Goal: Transaction & Acquisition: Obtain resource

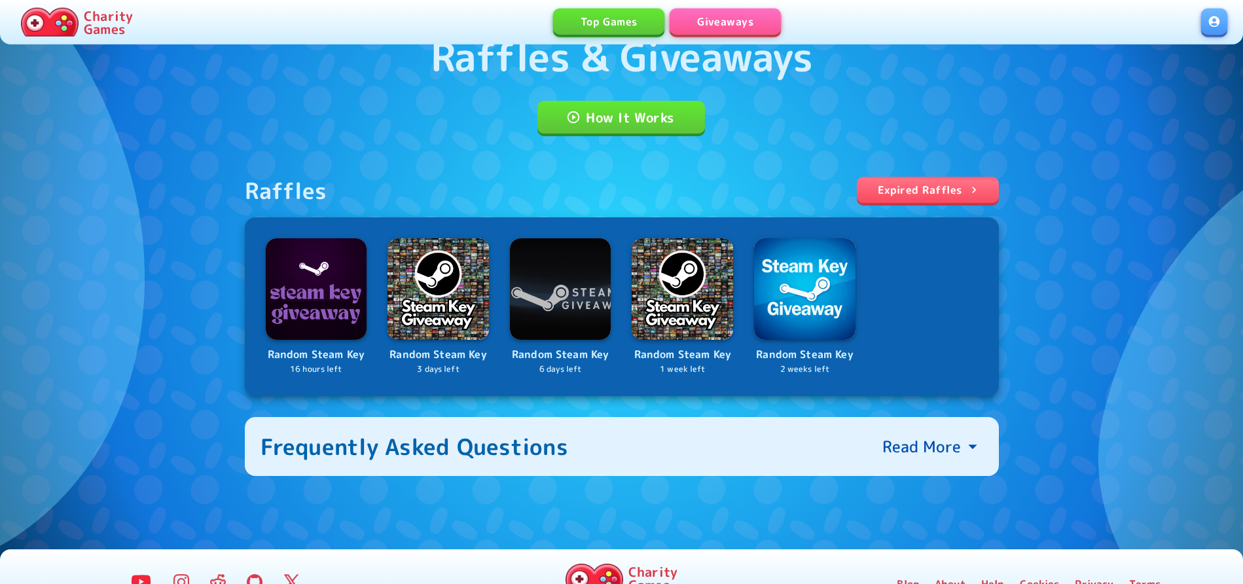
scroll to position [112, 0]
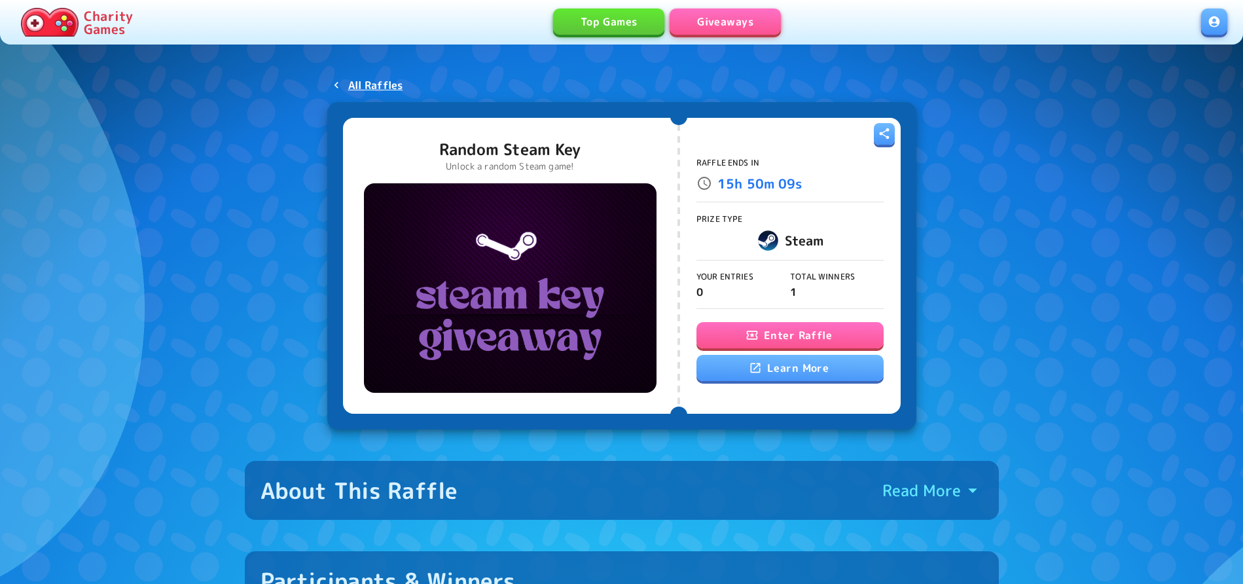
click at [808, 341] on button "Enter Raffle" at bounding box center [789, 335] width 187 height 26
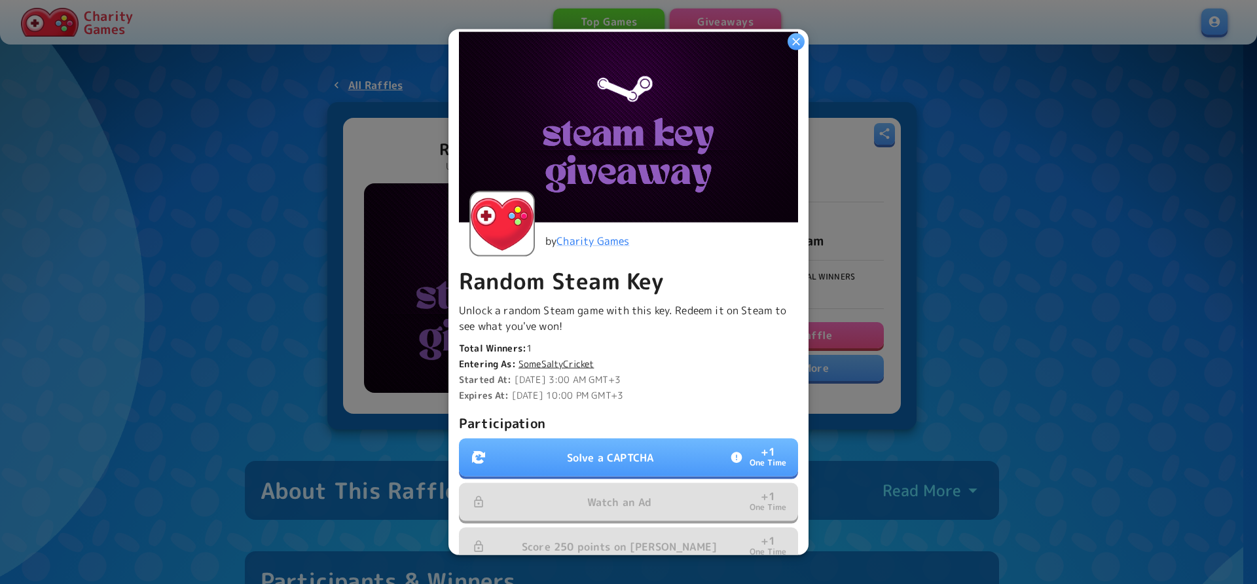
scroll to position [220, 0]
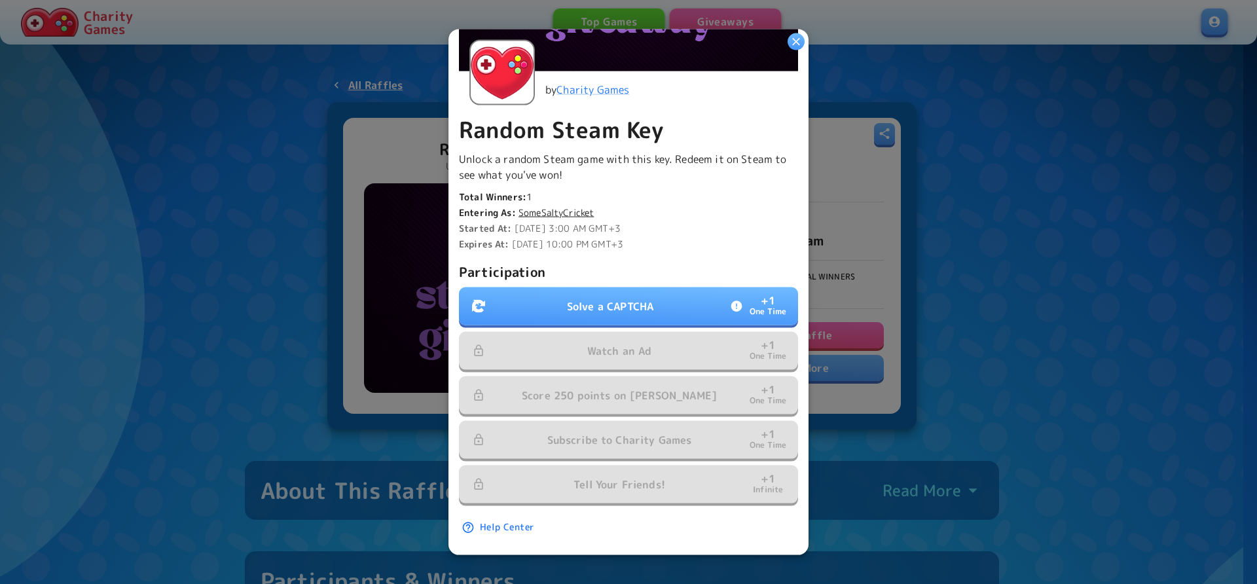
click at [639, 298] on p "Solve a CAPTCHA" at bounding box center [610, 306] width 86 height 16
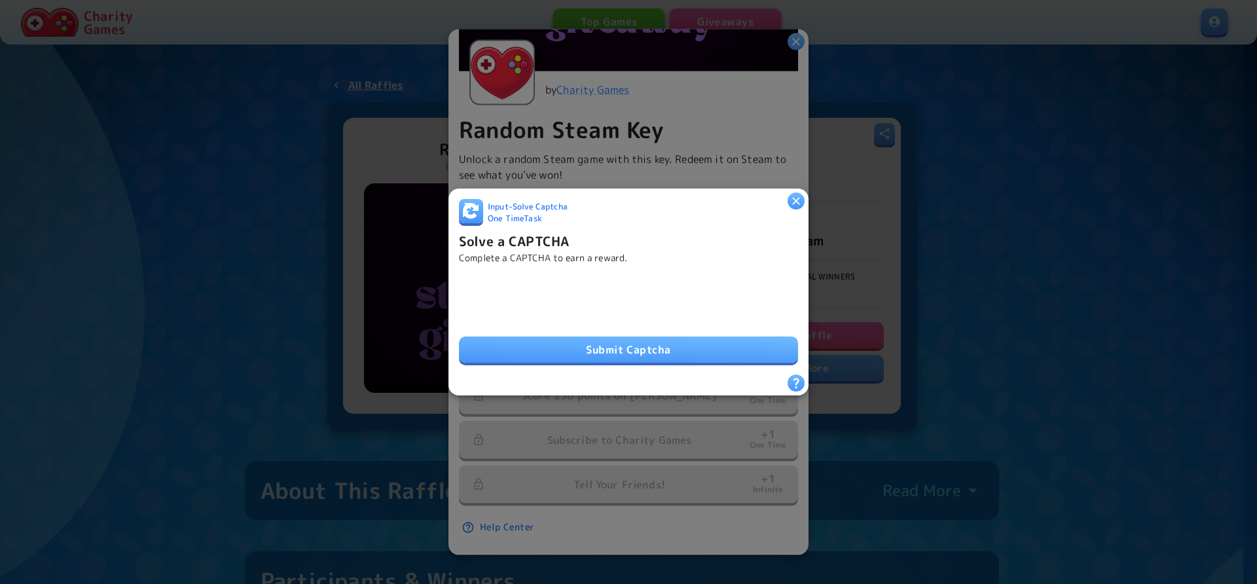
click at [607, 336] on button "Submit Captcha" at bounding box center [628, 349] width 339 height 26
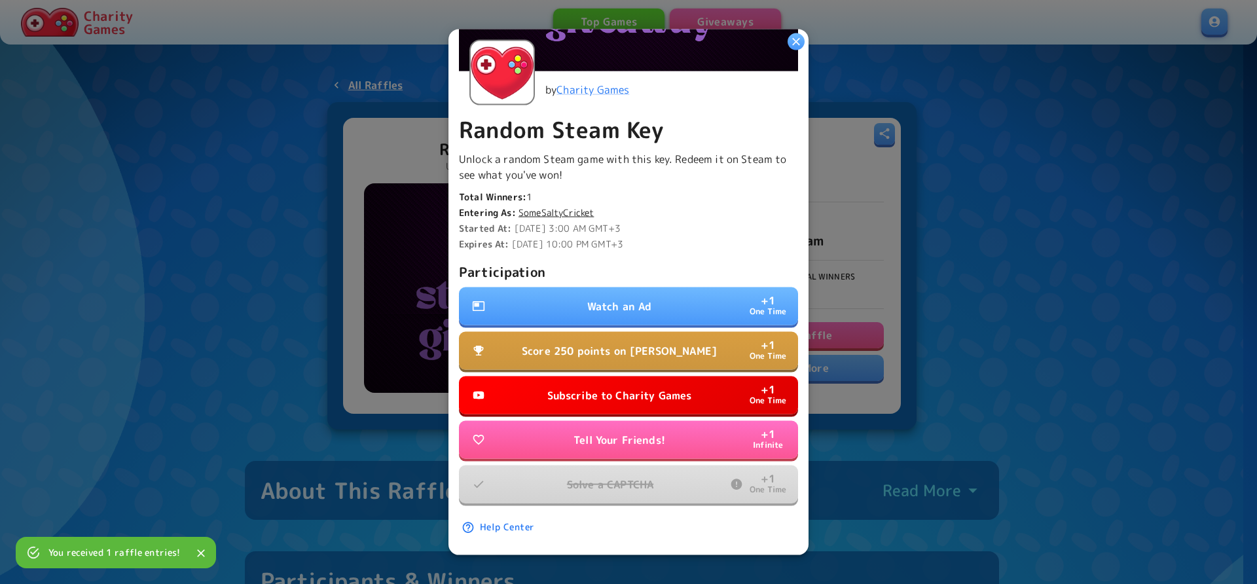
click at [609, 298] on p "Watch an Ad" at bounding box center [619, 306] width 65 height 16
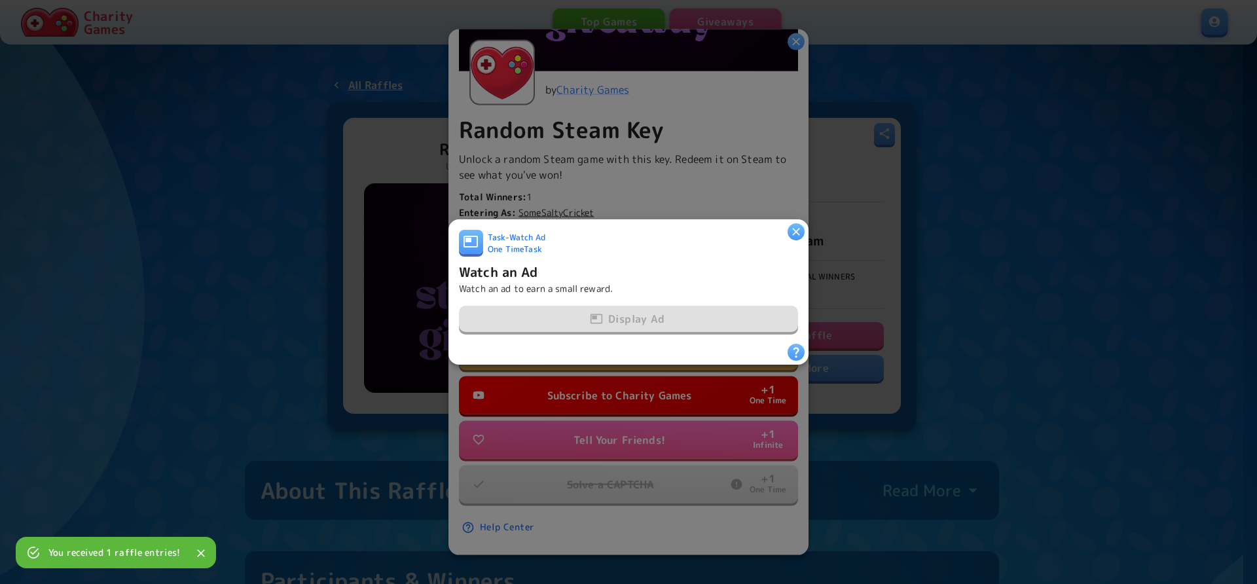
click at [612, 312] on div "Display Ad" at bounding box center [628, 319] width 339 height 27
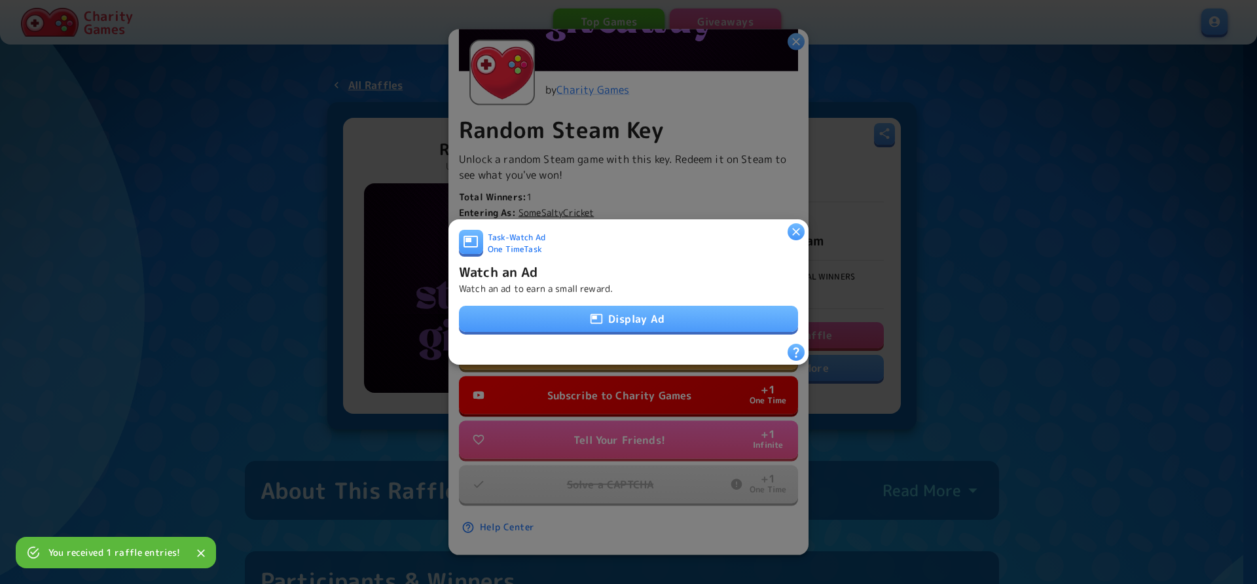
click at [612, 312] on button "Display Ad" at bounding box center [628, 319] width 339 height 26
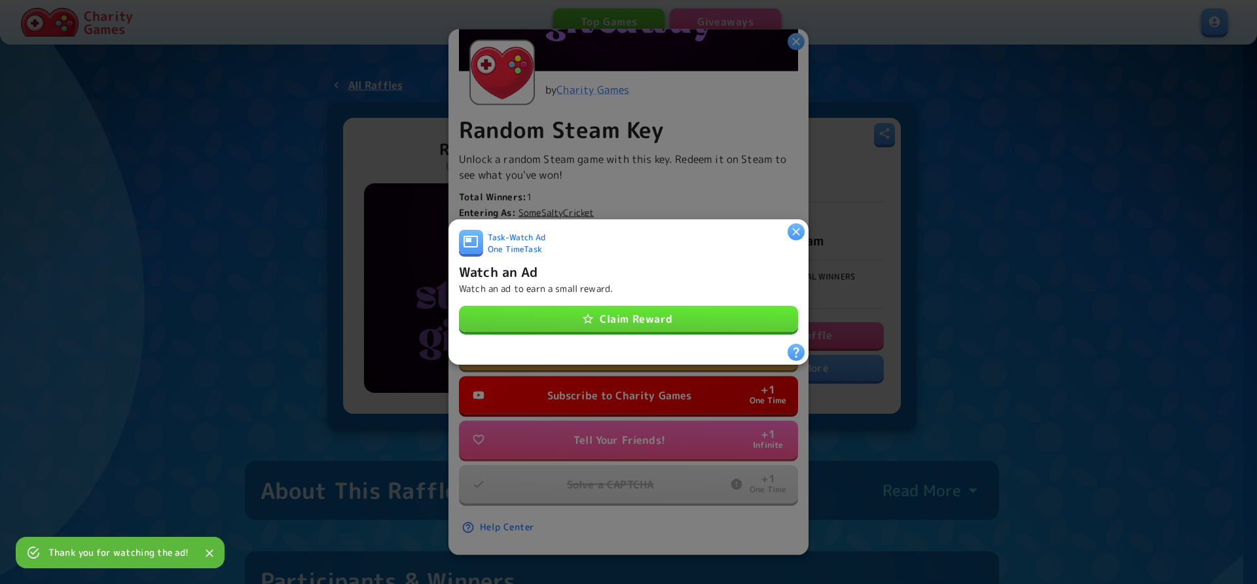
click at [643, 320] on button "Claim Reward" at bounding box center [628, 319] width 339 height 26
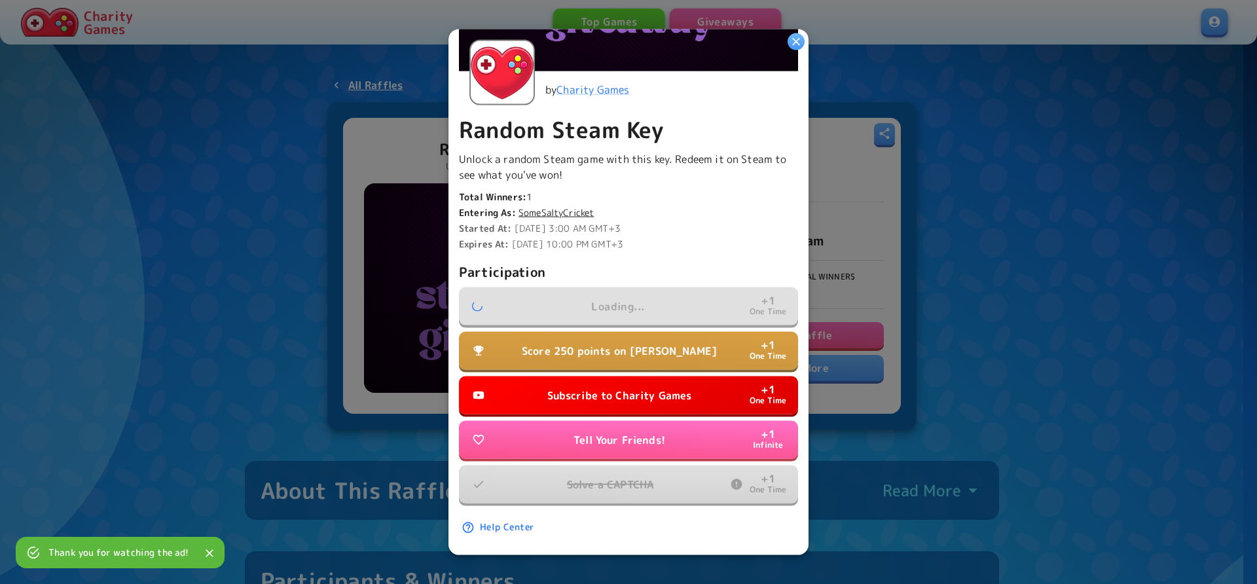
click at [625, 347] on button "Score 250 points on Dino Dash + 1 One Time" at bounding box center [628, 351] width 339 height 38
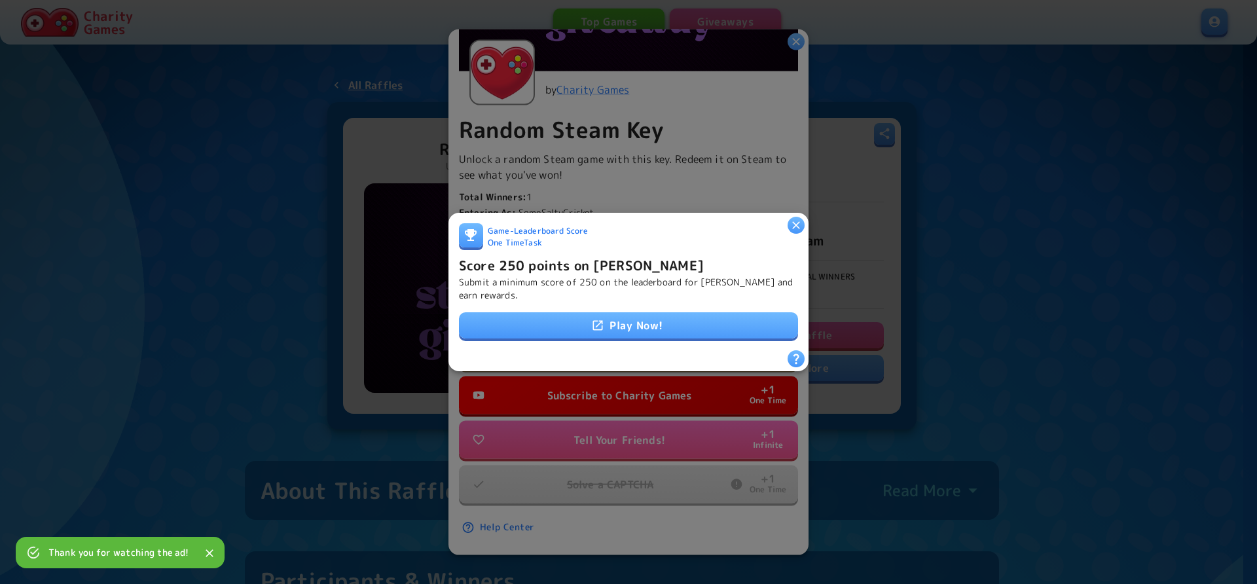
click at [628, 324] on link "Play Now!" at bounding box center [628, 325] width 339 height 26
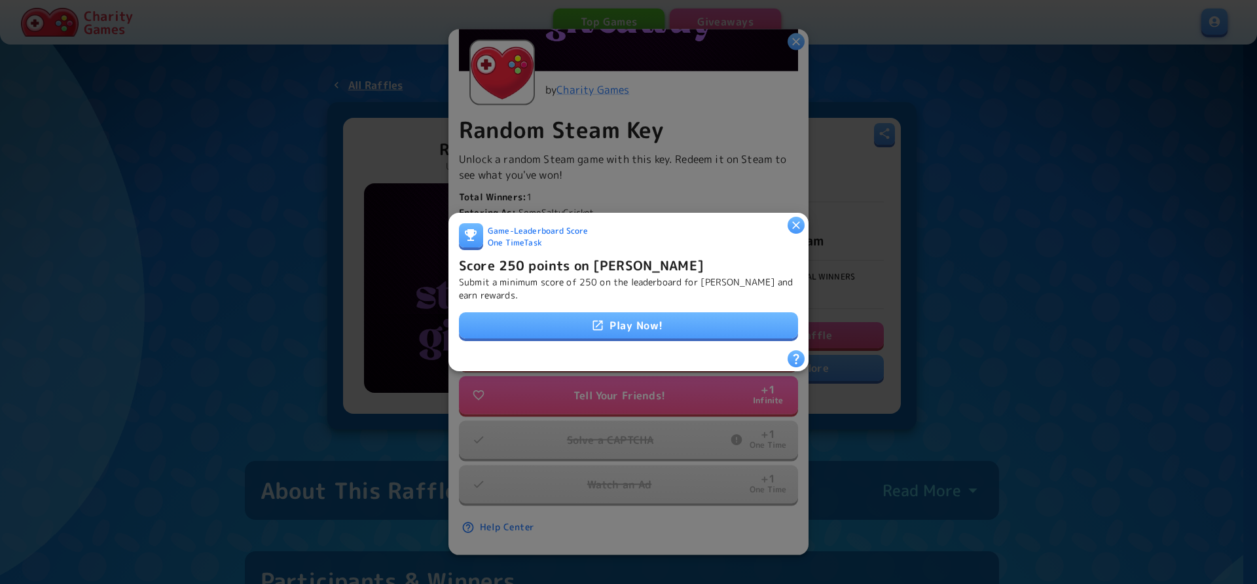
click at [796, 223] on icon "button" at bounding box center [795, 225] width 13 height 13
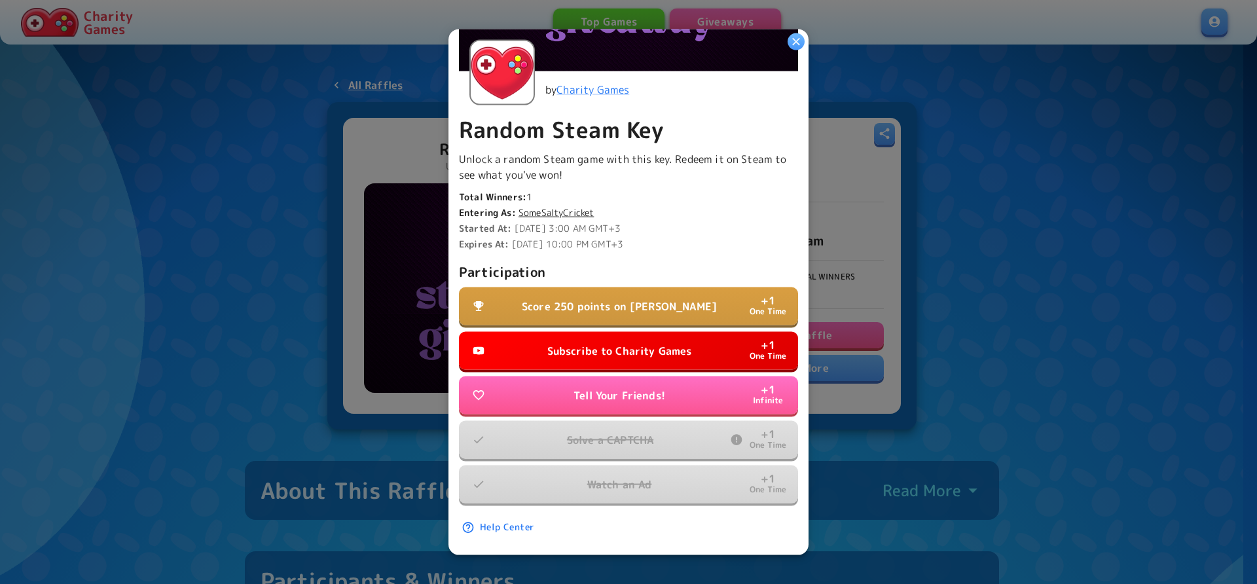
click at [643, 343] on p "Subscribe to Charity Games" at bounding box center [619, 351] width 145 height 16
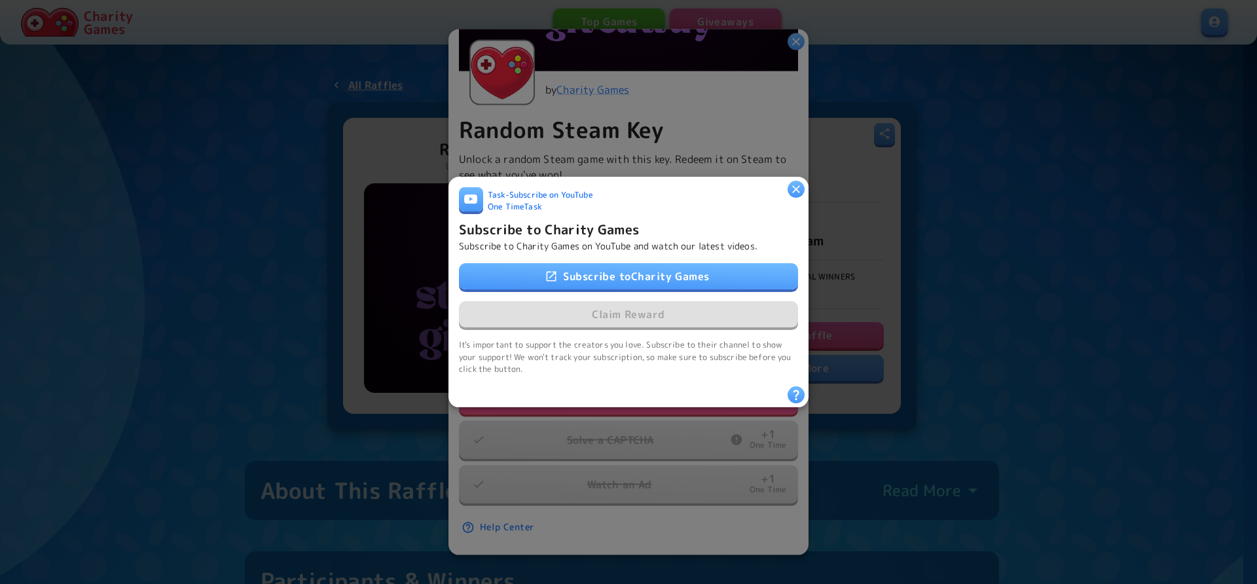
click at [652, 276] on link "Subscribe to Charity Games" at bounding box center [628, 276] width 339 height 26
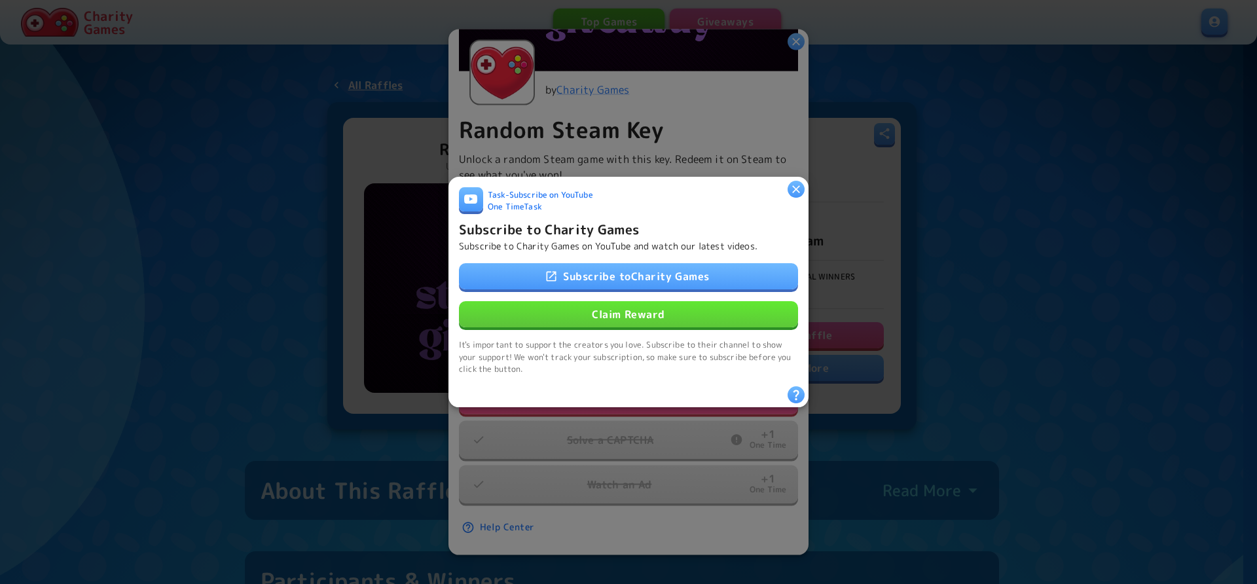
click at [640, 308] on button "Claim Reward" at bounding box center [628, 314] width 339 height 26
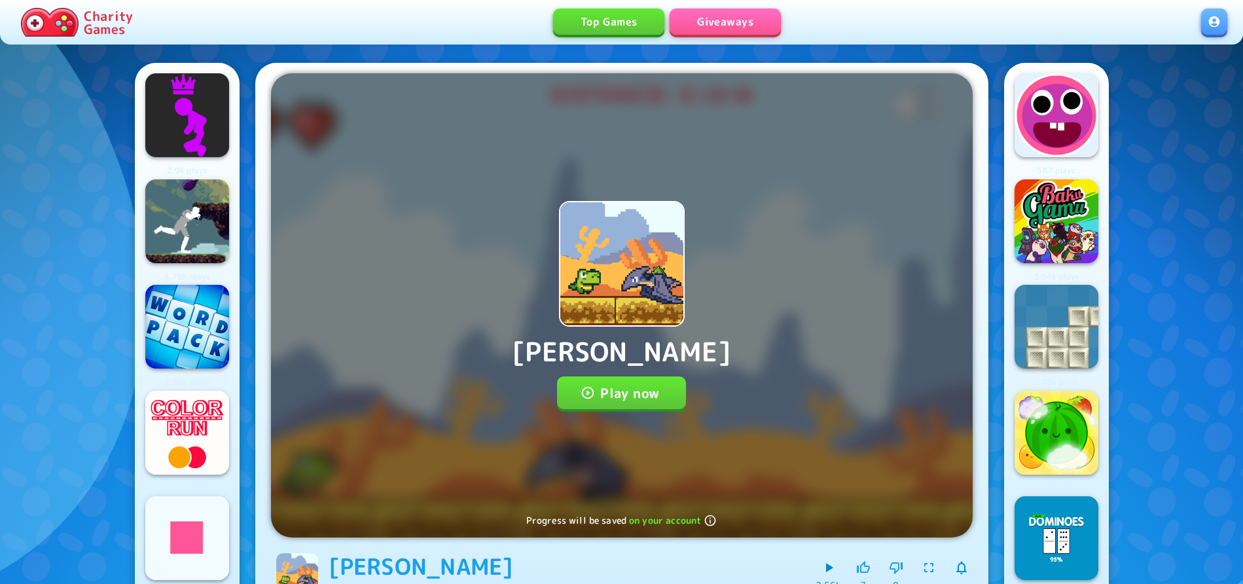
click at [603, 400] on button "Play now" at bounding box center [621, 392] width 129 height 33
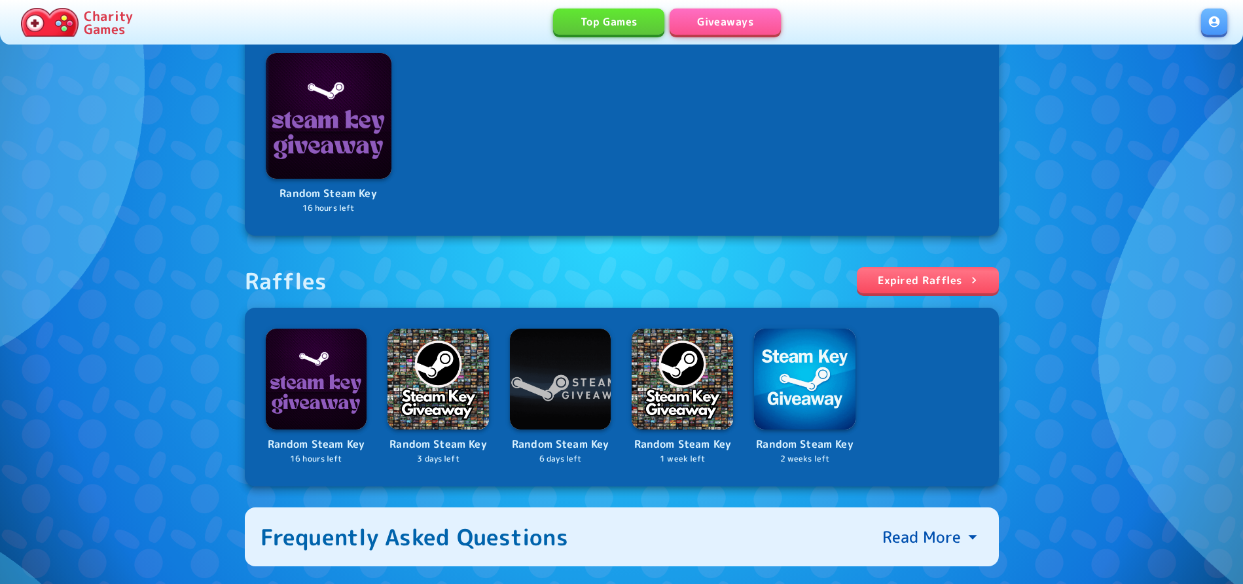
scroll to position [267, 0]
